Goal: Task Accomplishment & Management: Use online tool/utility

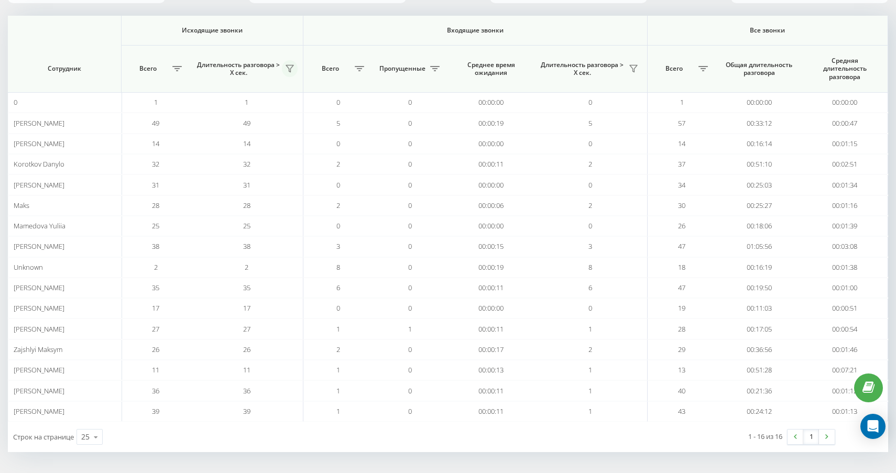
click at [288, 69] on icon at bounding box center [290, 68] width 8 height 8
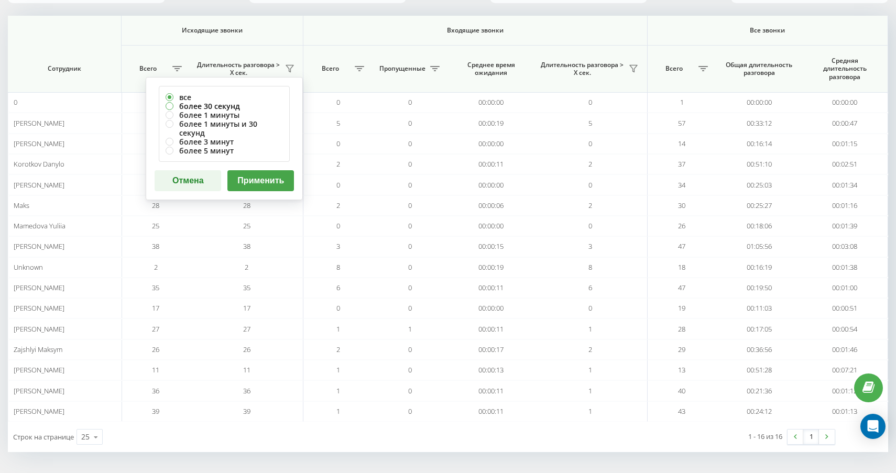
click at [250, 106] on label "более 30 секунд" at bounding box center [224, 106] width 117 height 9
radio input "true"
click at [284, 178] on button "Применить" at bounding box center [261, 180] width 67 height 21
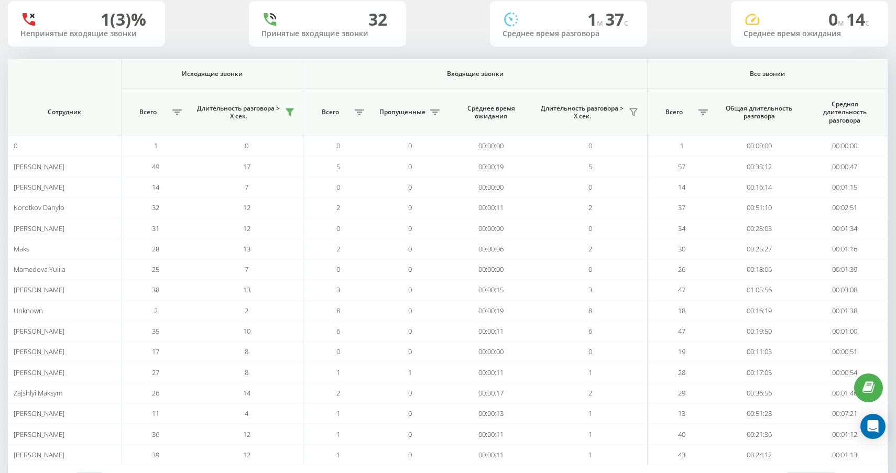
scroll to position [118, 0]
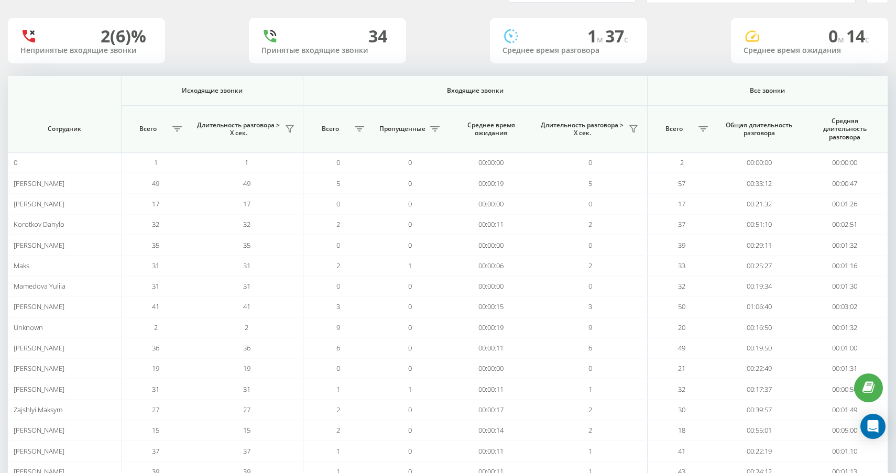
scroll to position [68, 0]
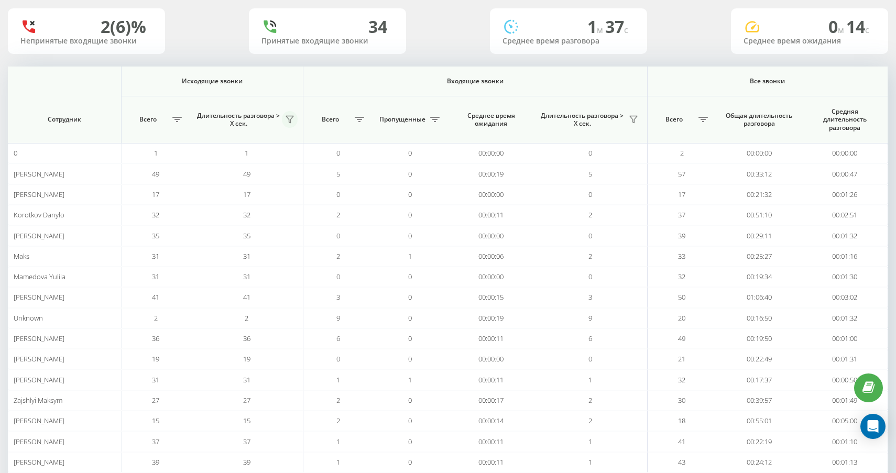
click at [290, 123] on icon at bounding box center [289, 119] width 7 height 7
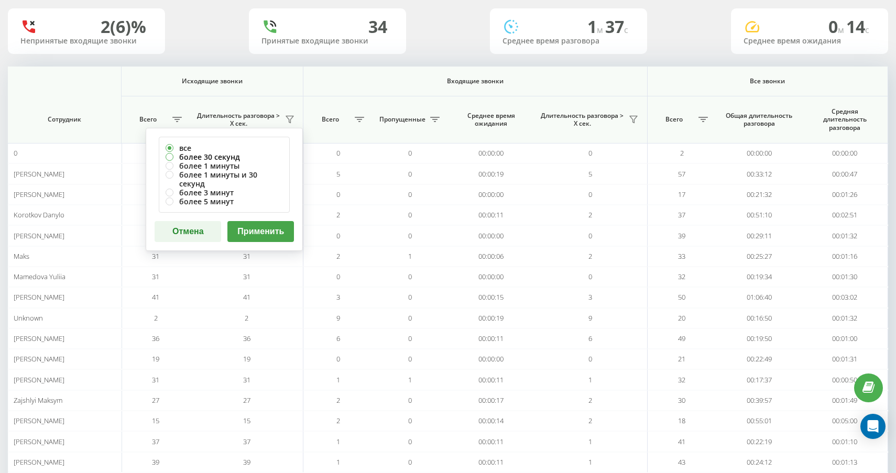
click at [225, 158] on label "более 30 секунд" at bounding box center [224, 157] width 117 height 9
radio input "true"
click at [241, 222] on button "Применить" at bounding box center [261, 231] width 67 height 21
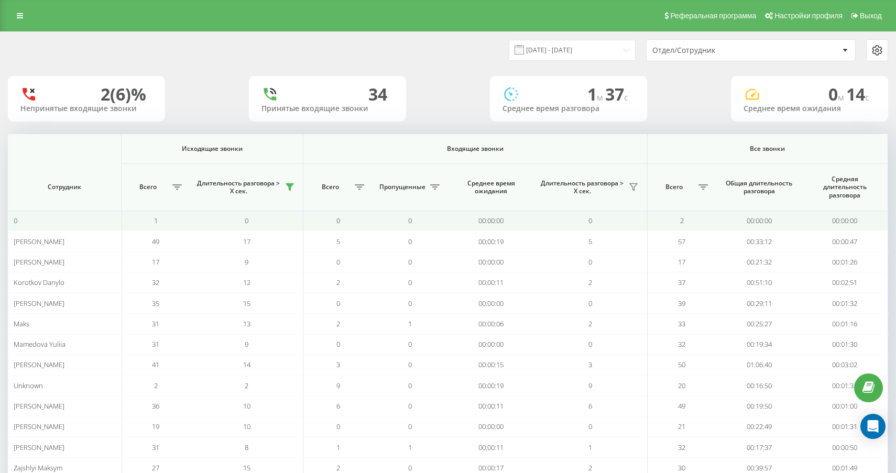
scroll to position [118, 0]
